Goal: Task Accomplishment & Management: Use online tool/utility

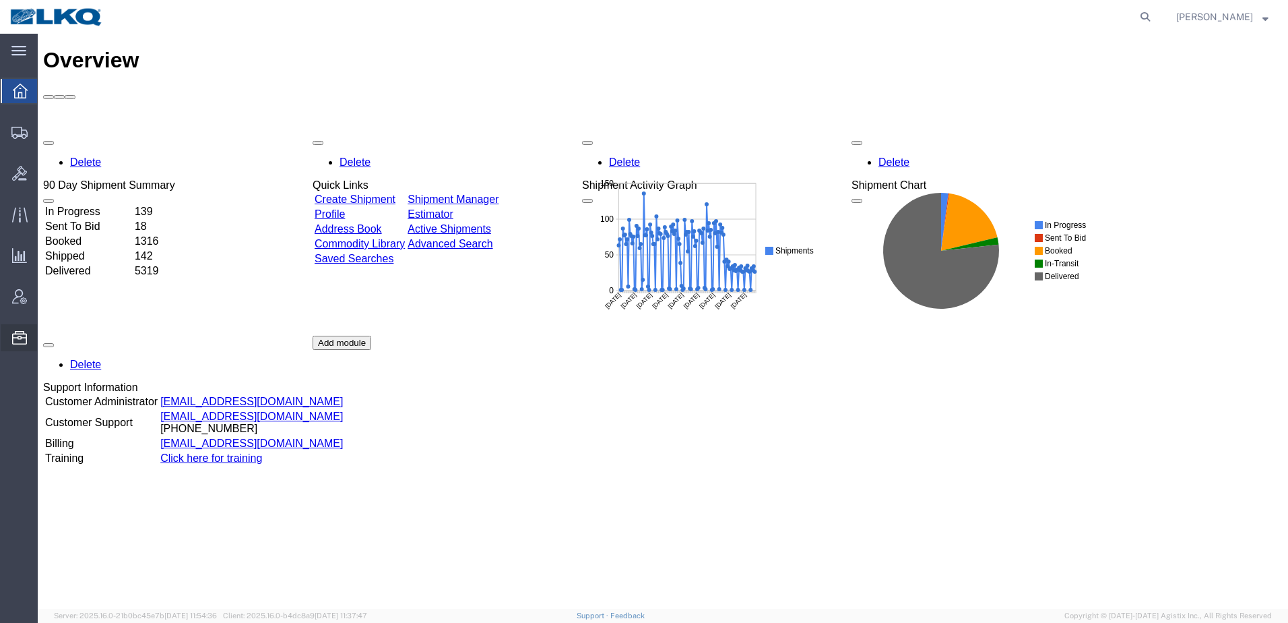
click at [0, 0] on span "Location Appointment" at bounding box center [0, 0] width 0 height 0
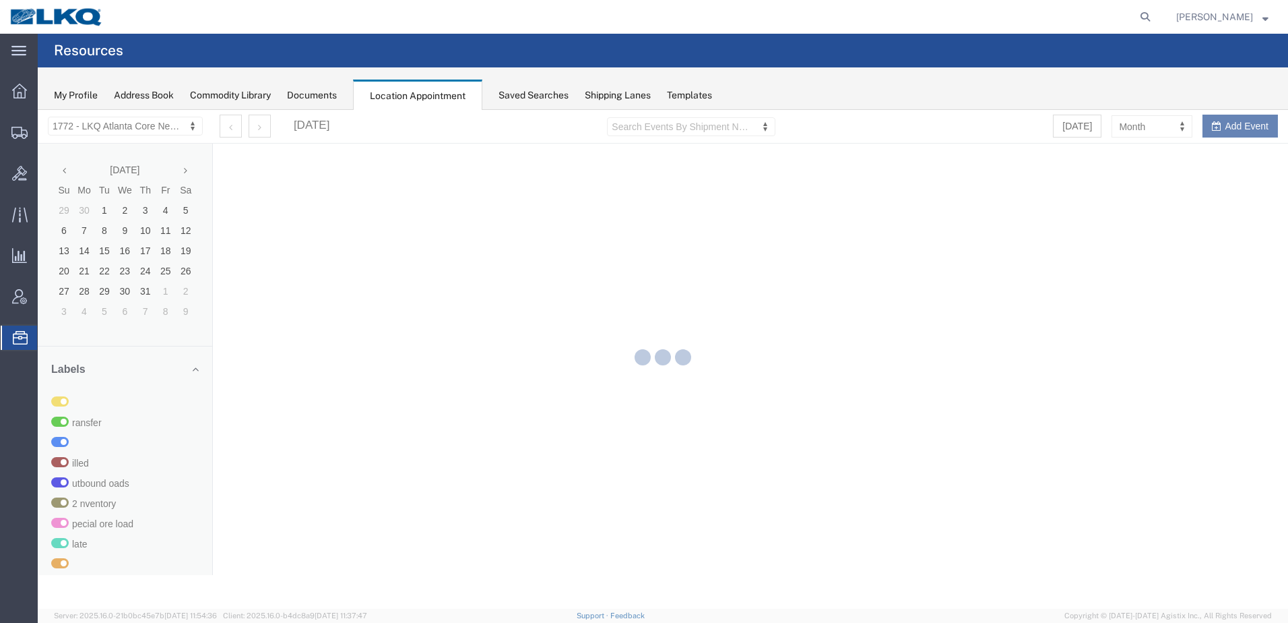
select select "30704"
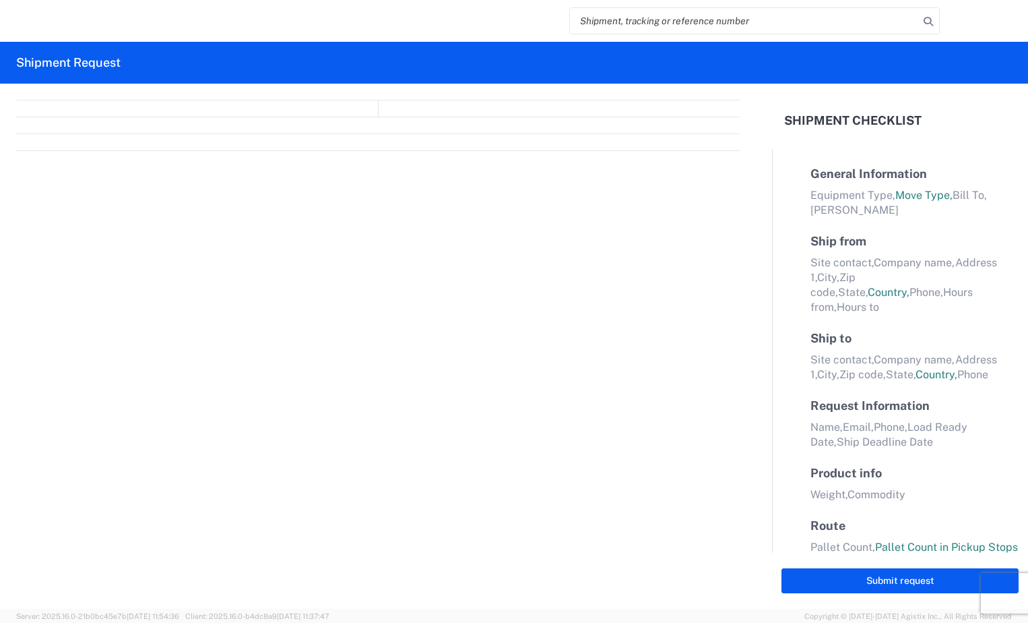
select select "FULL"
select select "LBS"
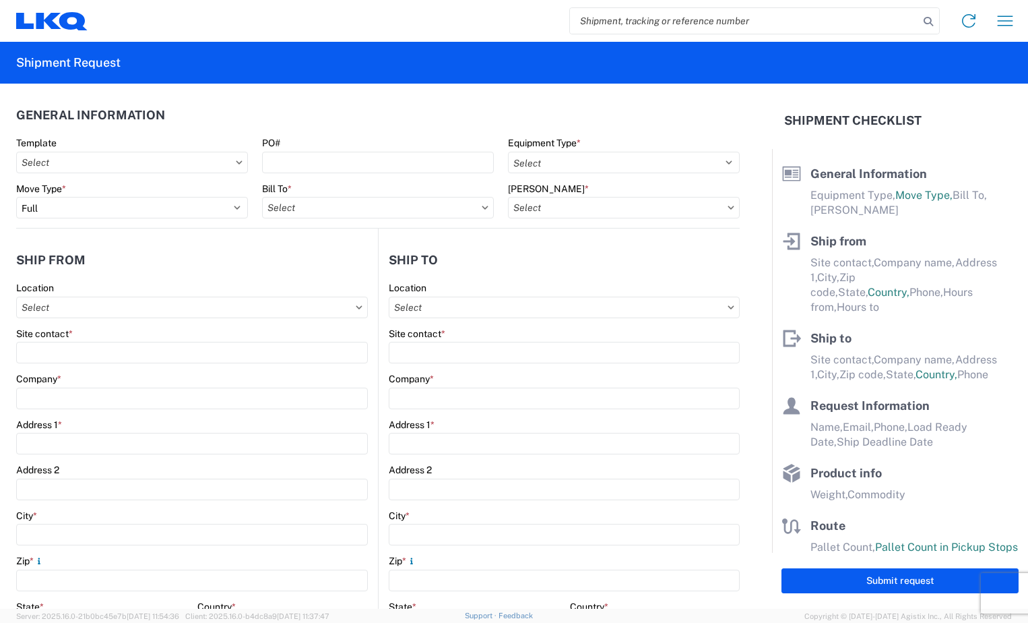
click at [632, 28] on input "search" at bounding box center [744, 21] width 349 height 26
type input "56472842"
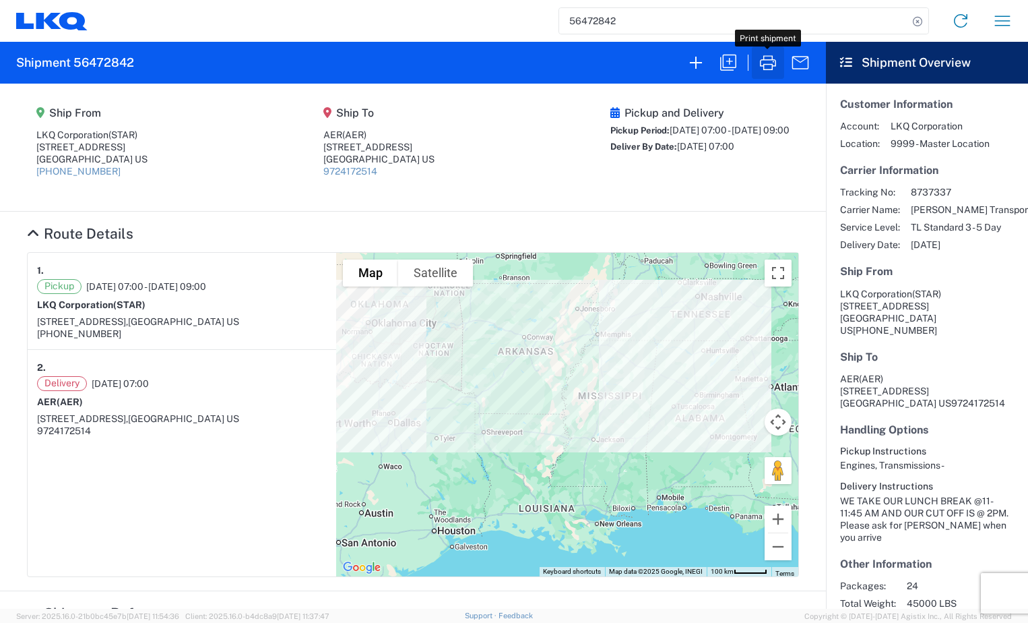
click at [769, 59] on icon "button" at bounding box center [768, 63] width 22 height 22
